Goal: Navigation & Orientation: Find specific page/section

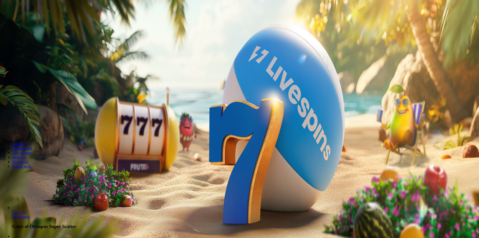
click at [34, 20] on span "Kirjaudu" at bounding box center [35, 18] width 12 height 4
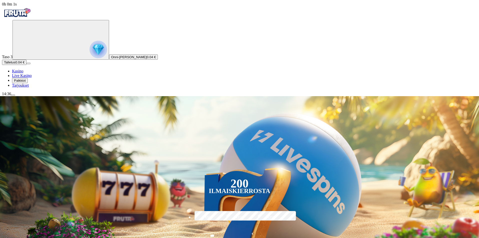
click at [28, 83] on button "Palkkiot" at bounding box center [20, 80] width 16 height 5
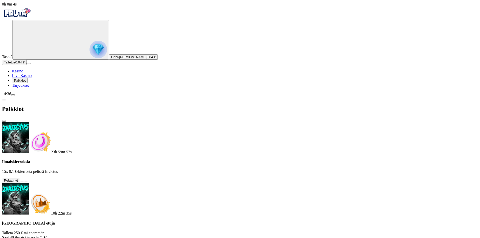
click at [24, 181] on button at bounding box center [22, 182] width 4 height 2
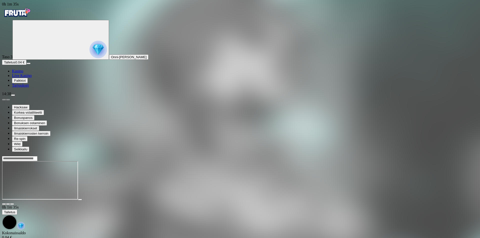
click at [12, 73] on span "diamond icon" at bounding box center [12, 71] width 0 height 4
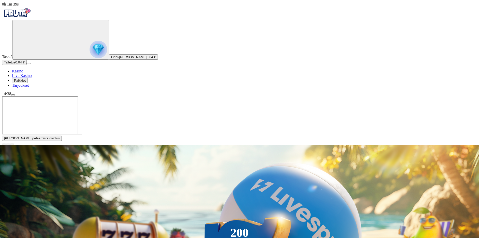
click at [4, 145] on span "close icon" at bounding box center [4, 145] width 0 height 0
